Goal: Information Seeking & Learning: Understand process/instructions

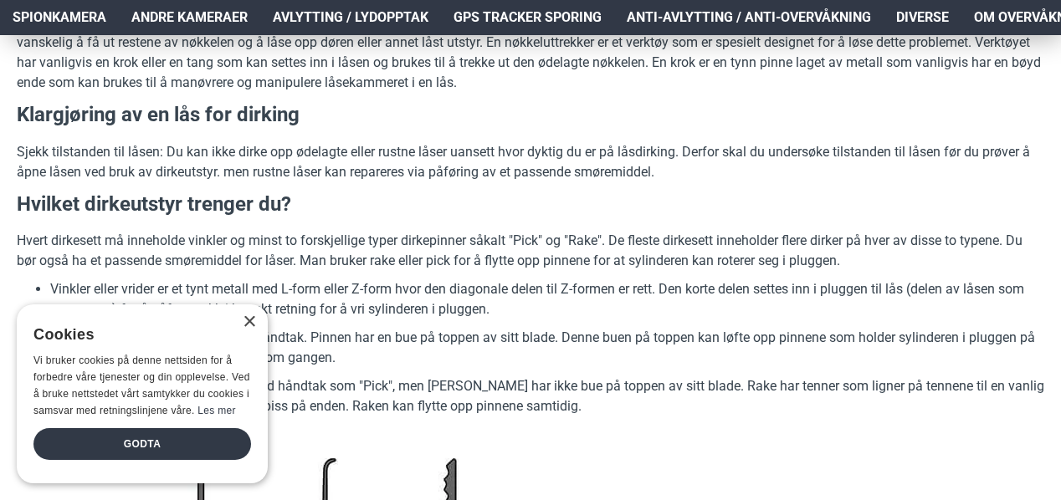
scroll to position [976, 0]
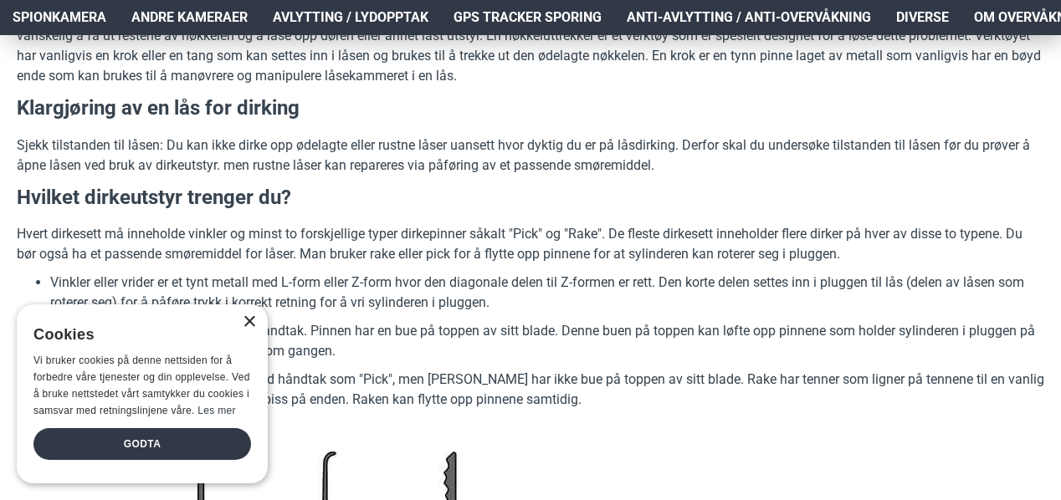
click at [249, 324] on div "×" at bounding box center [249, 322] width 13 height 13
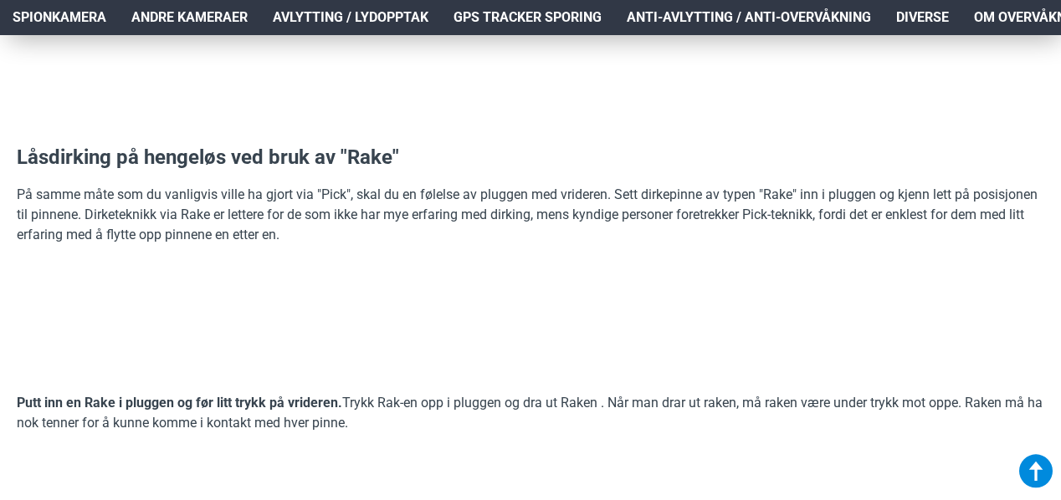
scroll to position [3515, 0]
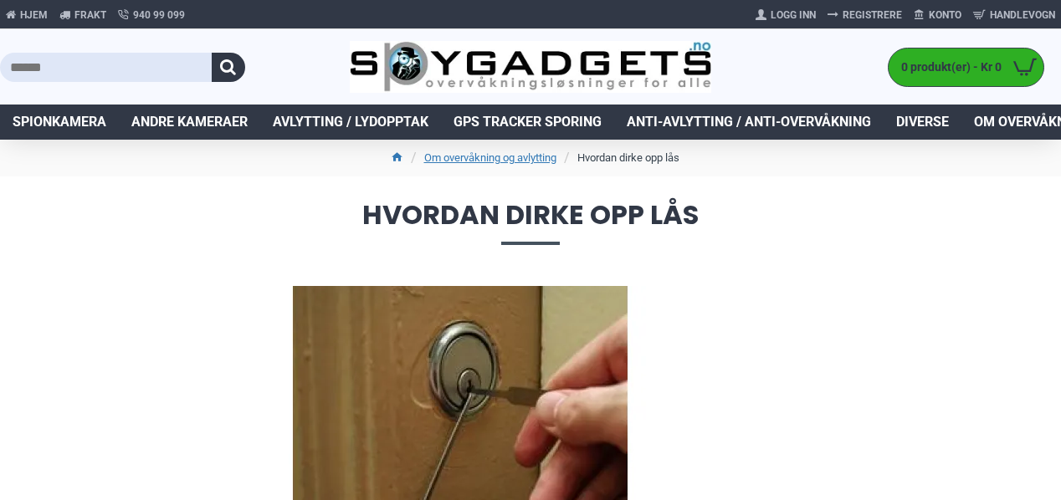
drag, startPoint x: 143, startPoint y: 0, endPoint x: 739, endPoint y: 314, distance: 673.4
drag, startPoint x: 1036, startPoint y: 1, endPoint x: 209, endPoint y: 201, distance: 850.7
click at [209, 201] on h1 "Hvordan dirke opp lås" at bounding box center [530, 223] width 1061 height 93
drag, startPoint x: 129, startPoint y: 2, endPoint x: 834, endPoint y: 242, distance: 744.4
click at [834, 242] on span "Hvordan dirke opp lås" at bounding box center [531, 223] width 1028 height 43
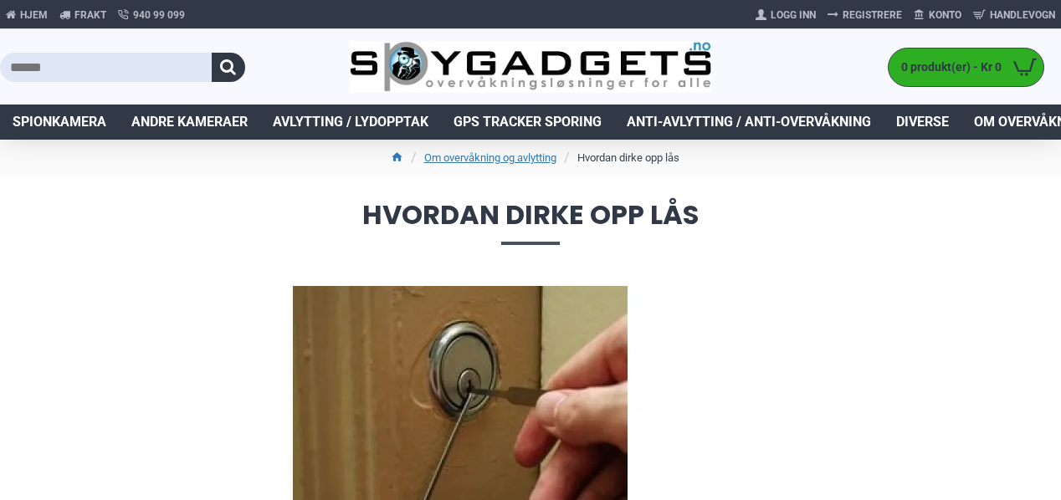
click at [613, 152] on li "Hvordan dirke opp lås" at bounding box center [620, 158] width 120 height 20
